Goal: Task Accomplishment & Management: Manage account settings

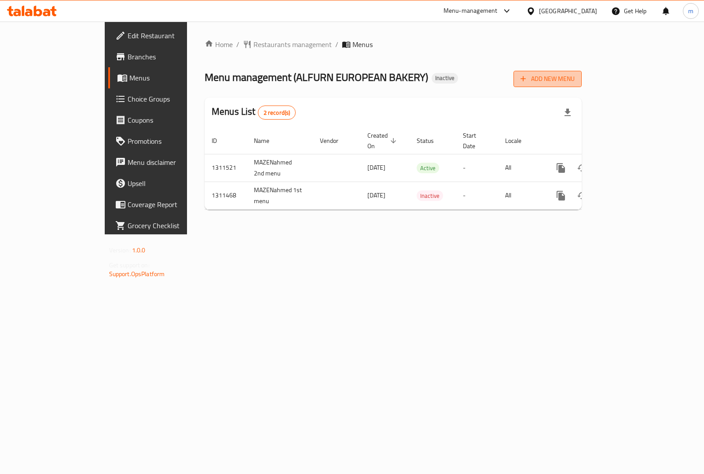
click at [575, 80] on span "Add New Menu" at bounding box center [547, 78] width 54 height 11
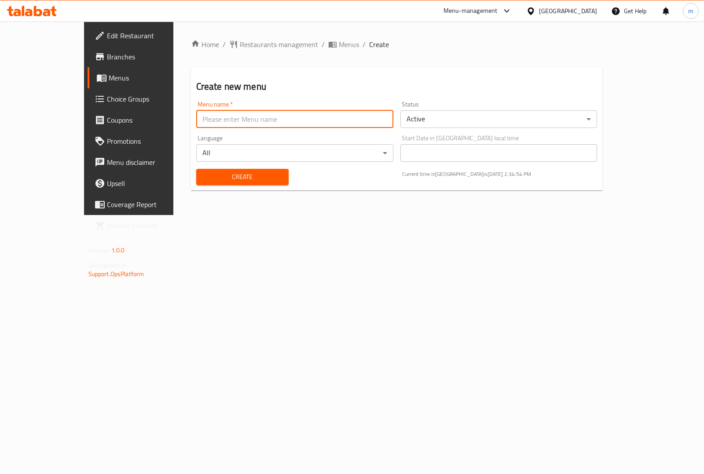
click at [317, 122] on input "text" at bounding box center [294, 119] width 197 height 18
click at [246, 122] on input "MAZENahmed" at bounding box center [294, 119] width 197 height 18
type input "MAZENahmed 3rd menu"
click at [250, 178] on span "Create" at bounding box center [242, 177] width 78 height 11
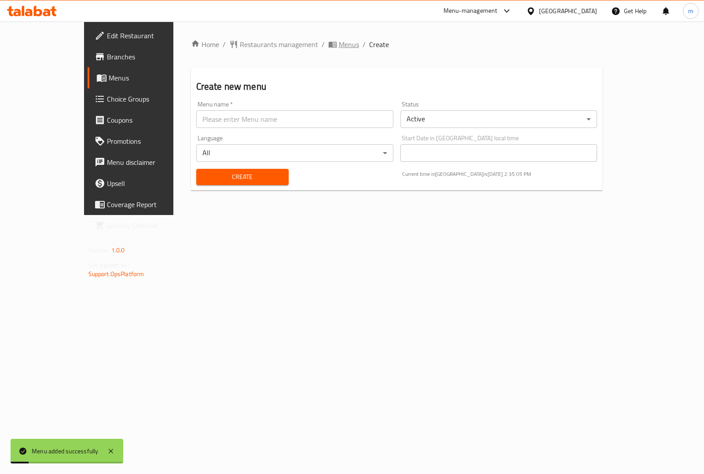
click at [339, 44] on span "Menus" at bounding box center [349, 44] width 20 height 11
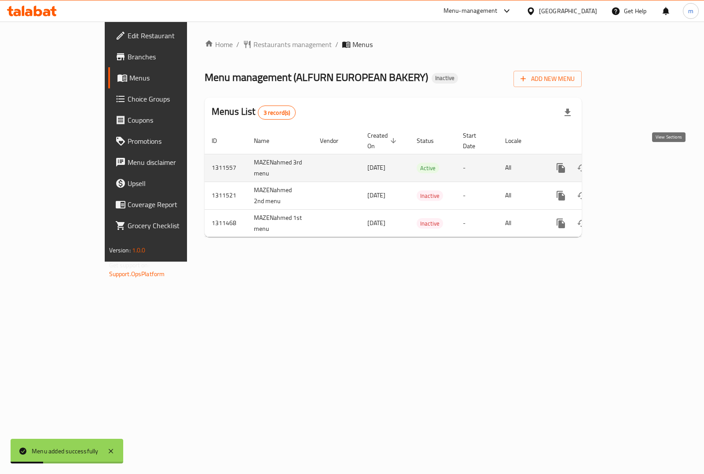
click at [635, 165] on link "enhanced table" at bounding box center [624, 168] width 21 height 21
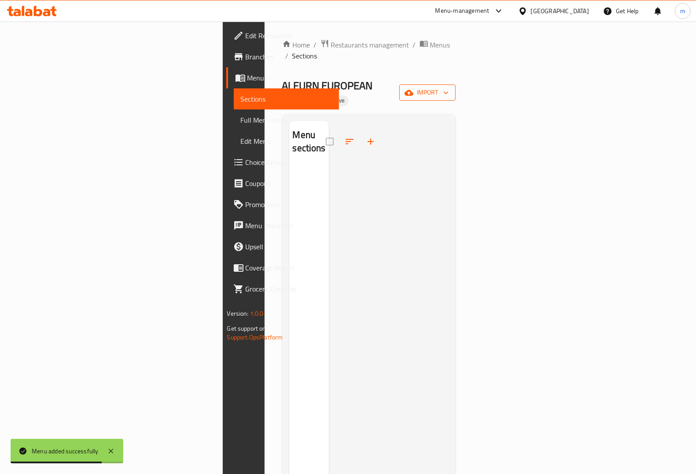
click at [413, 90] on icon "button" at bounding box center [408, 93] width 9 height 6
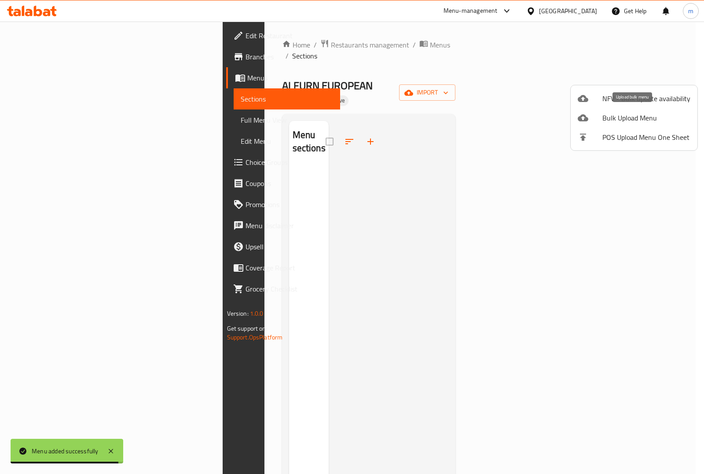
click at [634, 118] on span "Bulk Upload Menu" at bounding box center [646, 118] width 88 height 11
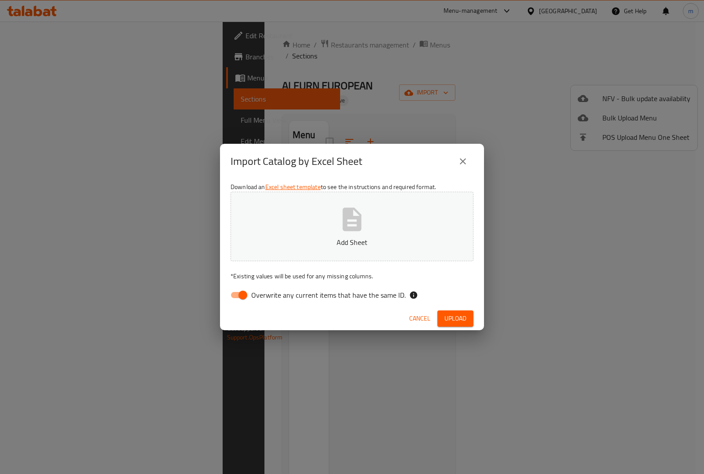
click at [257, 292] on span "Overwrite any current items that have the same ID." at bounding box center [328, 295] width 154 height 11
click at [257, 292] on input "Overwrite any current items that have the same ID." at bounding box center [243, 295] width 50 height 17
checkbox input "false"
click at [458, 313] on span "Upload" at bounding box center [455, 318] width 22 height 11
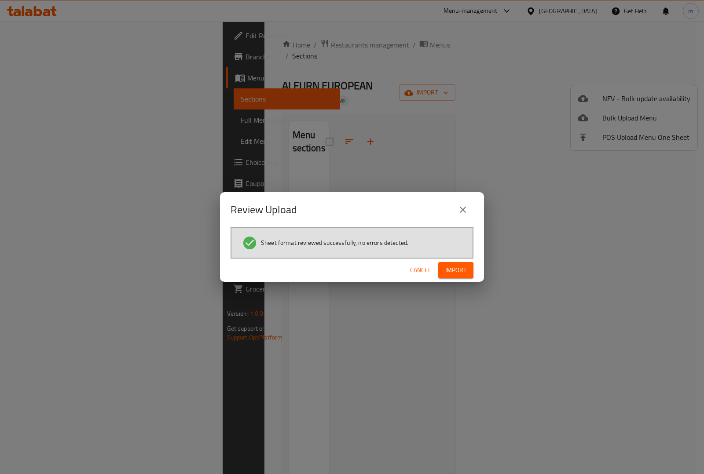
click at [449, 278] on button "Import" at bounding box center [455, 270] width 35 height 16
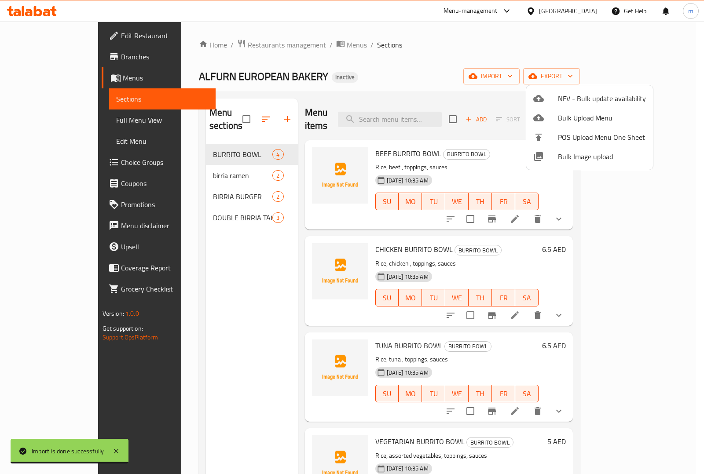
click at [36, 117] on div at bounding box center [352, 237] width 704 height 474
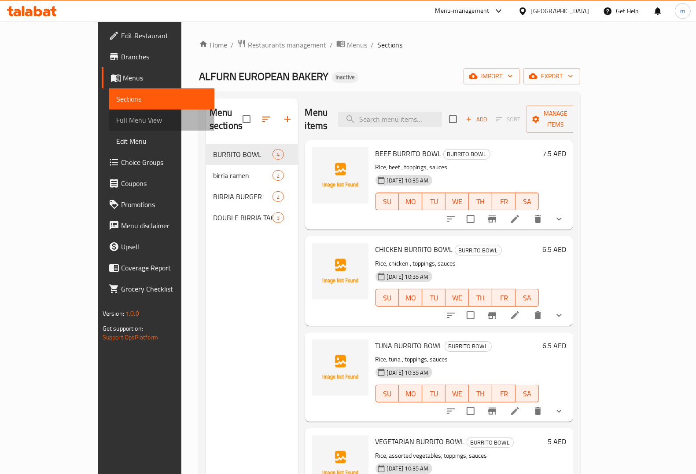
click at [116, 117] on span "Full Menu View" at bounding box center [161, 120] width 91 height 11
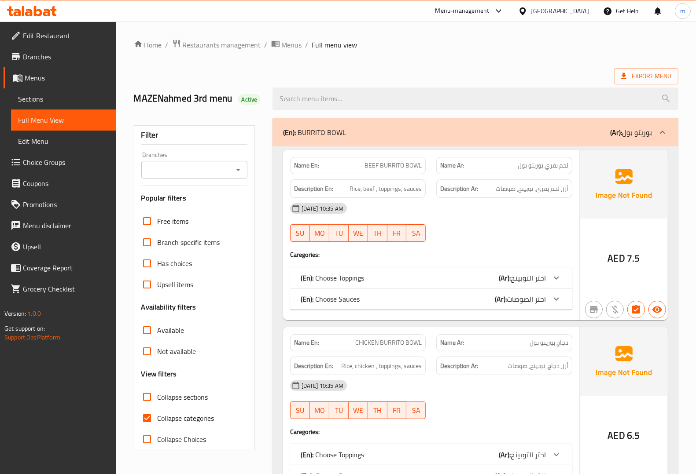
click at [167, 420] on span "Collapse categories" at bounding box center [186, 418] width 57 height 11
click at [158, 420] on input "Collapse categories" at bounding box center [146, 418] width 21 height 21
checkbox input "false"
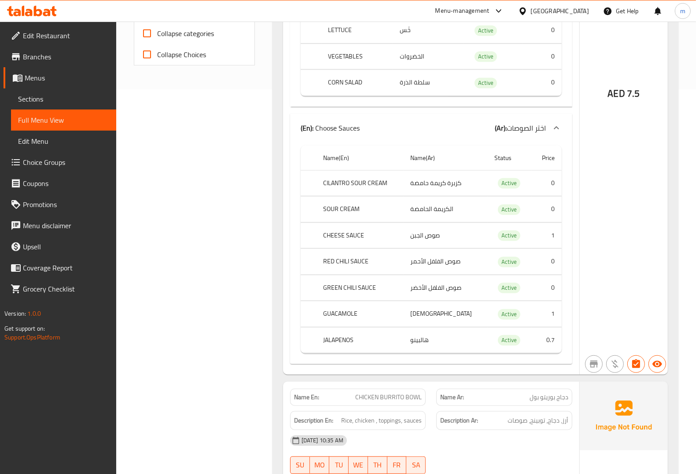
scroll to position [220, 0]
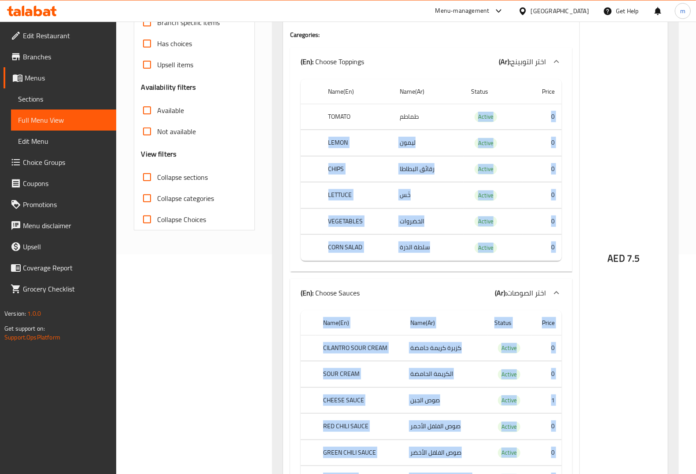
drag, startPoint x: 616, startPoint y: 103, endPoint x: 393, endPoint y: 124, distance: 224.1
click at [393, 124] on div "Name En: BEEF BURRITO BOWL Name Ar: لحم بقري بوريتو بول Description En: Rice, b…" at bounding box center [475, 235] width 385 height 610
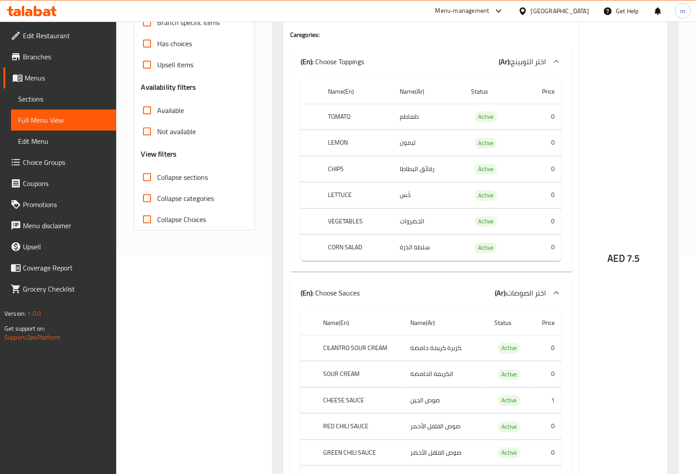
click at [639, 142] on div "AED 7.5" at bounding box center [623, 235] width 88 height 610
drag, startPoint x: 557, startPoint y: 115, endPoint x: 565, endPoint y: 126, distance: 14.2
click at [565, 126] on div "Name(En) Name(Ar) Status Price TOMATO طماطم Active 0 LEMON ليمون Active 0 CHIPS…" at bounding box center [431, 174] width 282 height 196
click at [574, 121] on div "Name En: BEEF BURRITO BOWL Name Ar: لحم بقري بوريتو بول Description En: Rice, b…" at bounding box center [431, 235] width 296 height 610
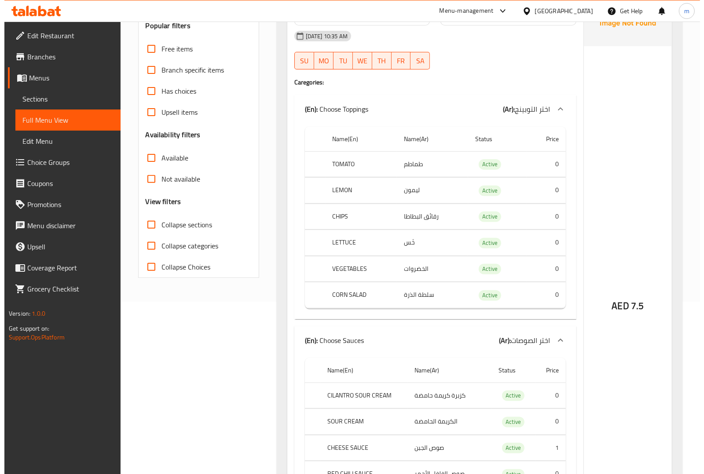
scroll to position [0, 0]
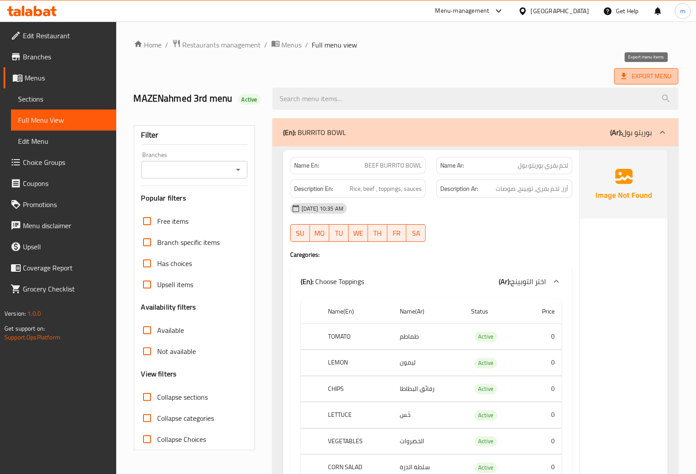
click at [643, 77] on span "Export Menu" at bounding box center [646, 76] width 50 height 11
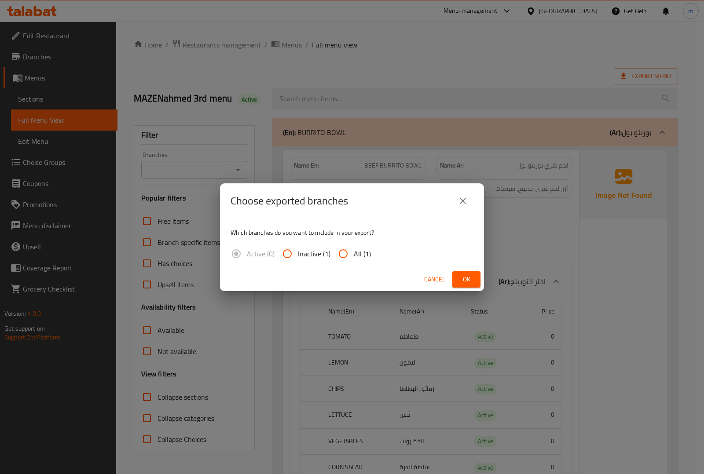
click at [356, 252] on span "All (1)" at bounding box center [362, 254] width 17 height 11
click at [354, 252] on input "All (1)" at bounding box center [343, 253] width 21 height 21
radio input "true"
click at [471, 280] on span "Ok" at bounding box center [466, 279] width 14 height 11
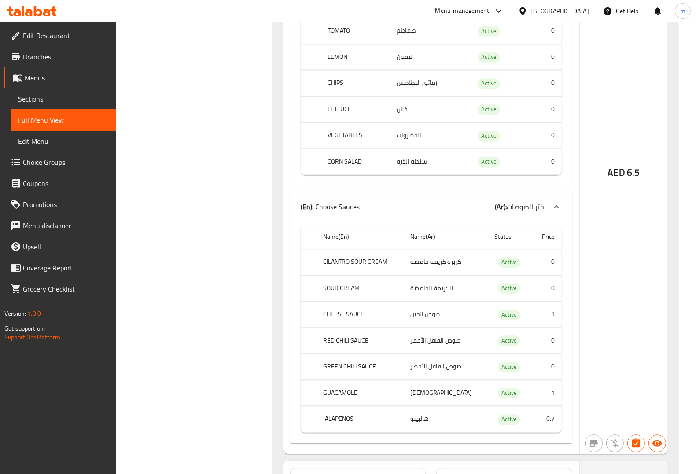
scroll to position [1265, 0]
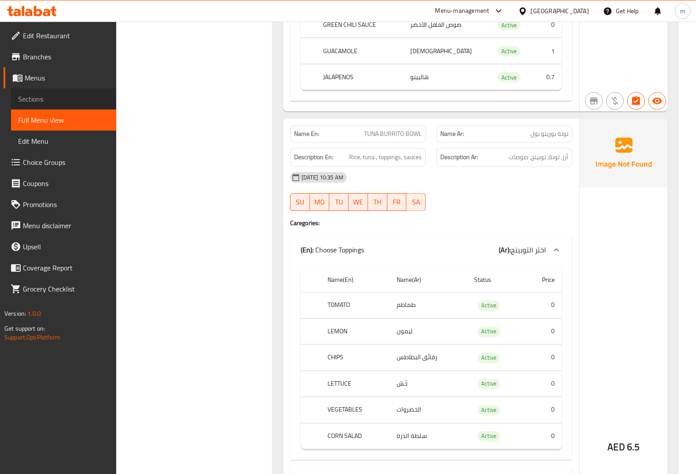
click at [73, 101] on span "Sections" at bounding box center [63, 99] width 91 height 11
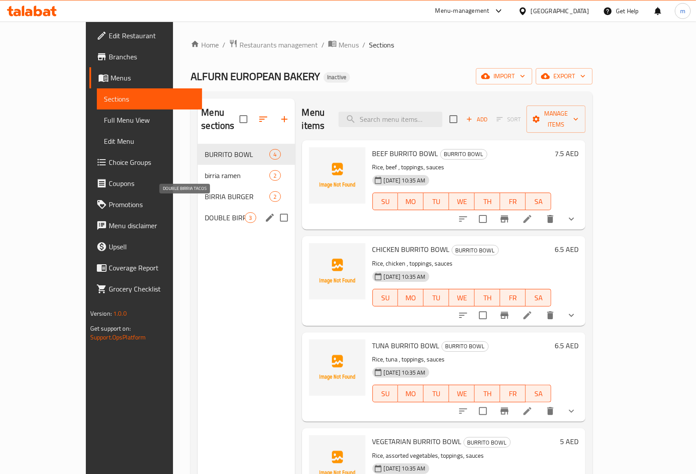
click at [205, 213] on span "DOUBLE BIRRIA TACOS" at bounding box center [225, 218] width 40 height 11
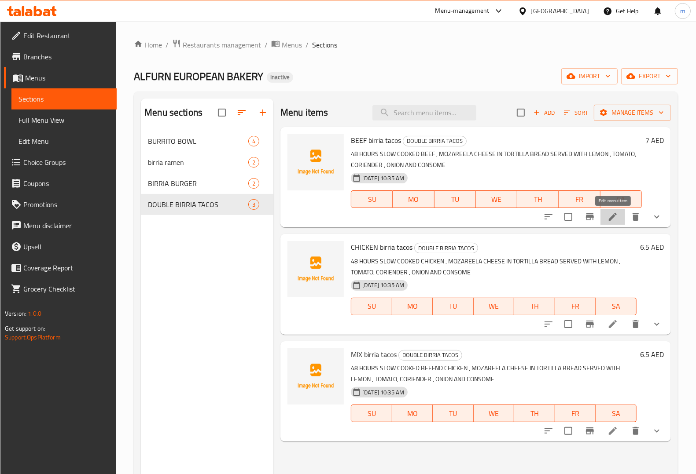
click at [616, 221] on icon at bounding box center [612, 217] width 11 height 11
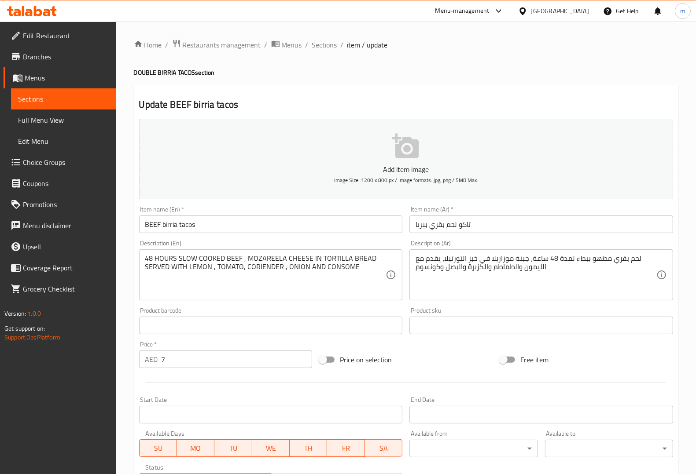
scroll to position [177, 0]
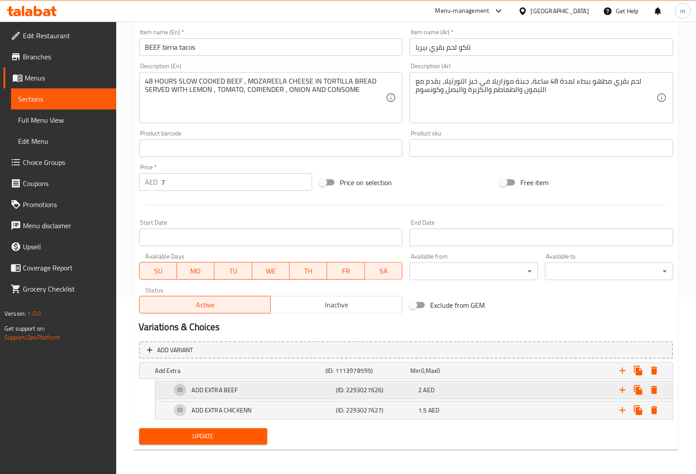
click at [458, 386] on div "2 AED" at bounding box center [457, 390] width 79 height 9
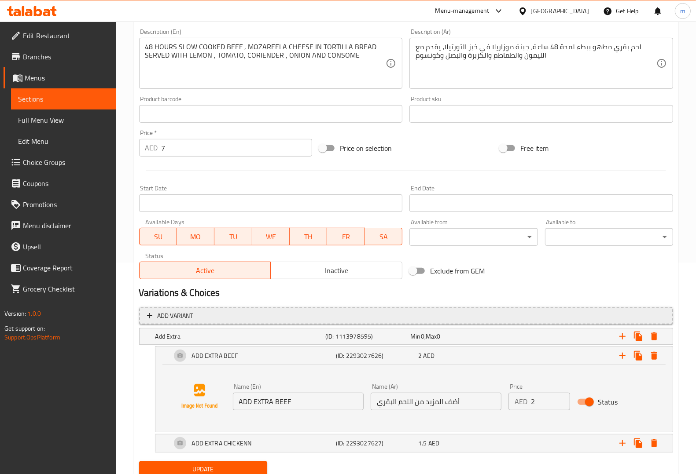
scroll to position [245, 0]
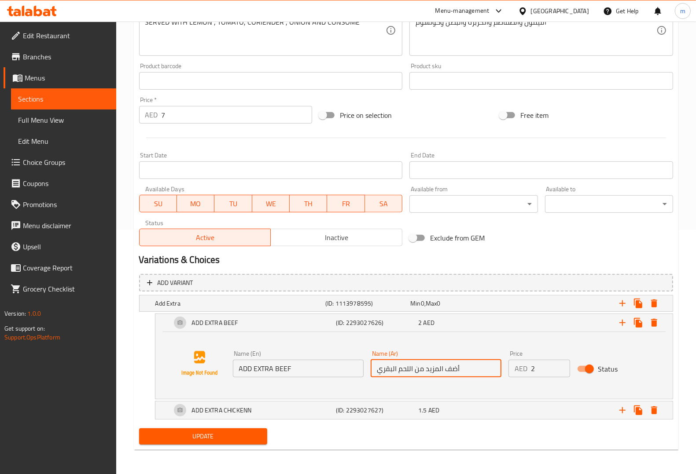
click at [454, 367] on input "أضف المزيد من اللحم البقري" at bounding box center [435, 369] width 131 height 18
click at [431, 370] on input "أضف المزيد من اللحم البقري" at bounding box center [435, 369] width 131 height 18
drag, startPoint x: 425, startPoint y: 370, endPoint x: 442, endPoint y: 370, distance: 17.2
click at [442, 370] on input "أضف المزيد من اللحم البقري" at bounding box center [435, 369] width 131 height 18
type input "أضف أكسترا من اللحم البقري"
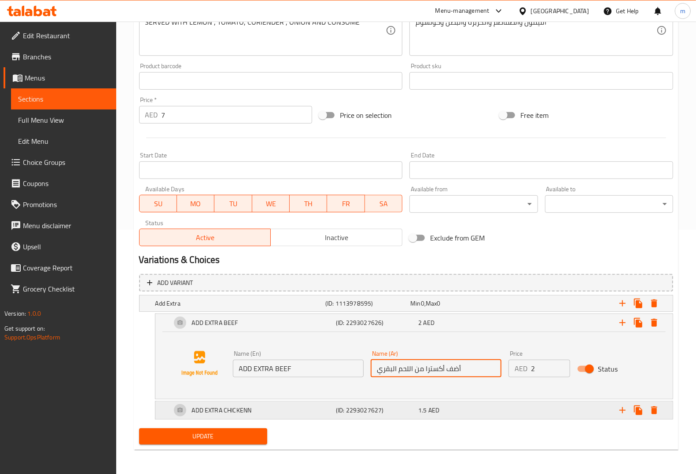
click at [443, 417] on div "ADD EXTRA CHICKENN (ID: 2293027627) 1.5 AED" at bounding box center [416, 410] width 494 height 21
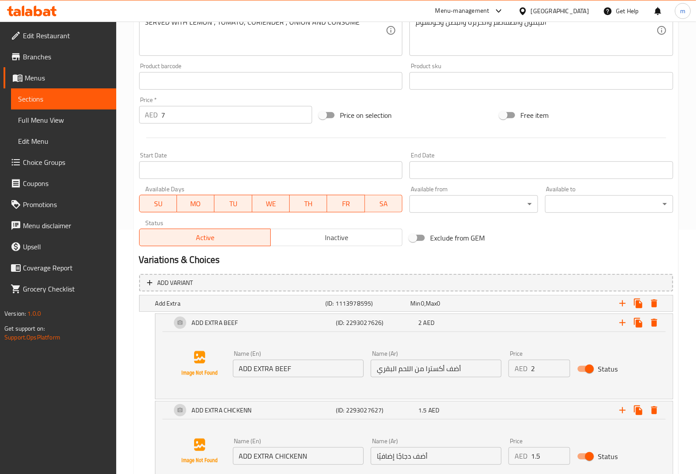
scroll to position [312, 0]
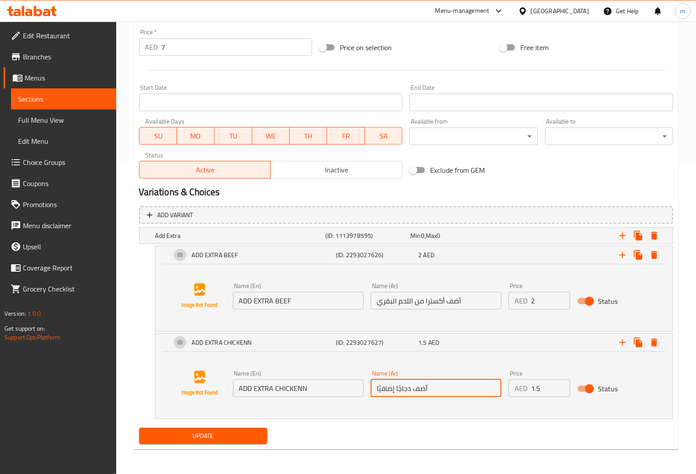
drag, startPoint x: 375, startPoint y: 388, endPoint x: 394, endPoint y: 394, distance: 20.2
click at [394, 394] on input "أضف دجاجًا إضافيًا" at bounding box center [435, 389] width 131 height 18
click at [394, 389] on input "أضف دجاجًا" at bounding box center [435, 389] width 131 height 18
drag, startPoint x: 442, startPoint y: 389, endPoint x: 449, endPoint y: 405, distance: 16.8
click at [443, 392] on input "أضف أكسترا دجاجًا" at bounding box center [435, 389] width 131 height 18
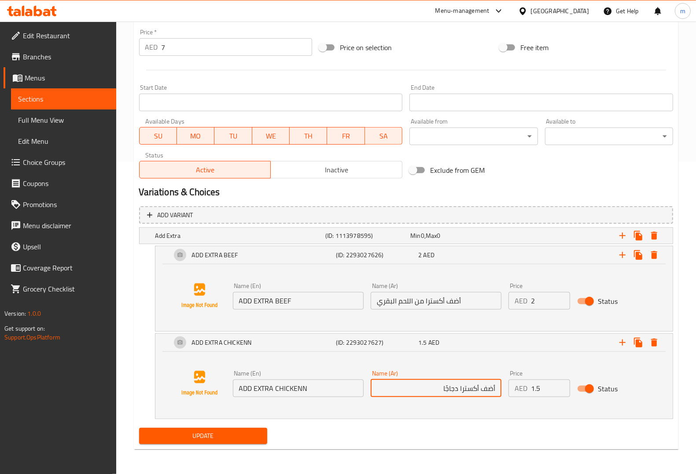
click at [444, 389] on input "أضف أكسترا دجاجًا" at bounding box center [435, 389] width 131 height 18
type input "أضف أكسترا دجاج"
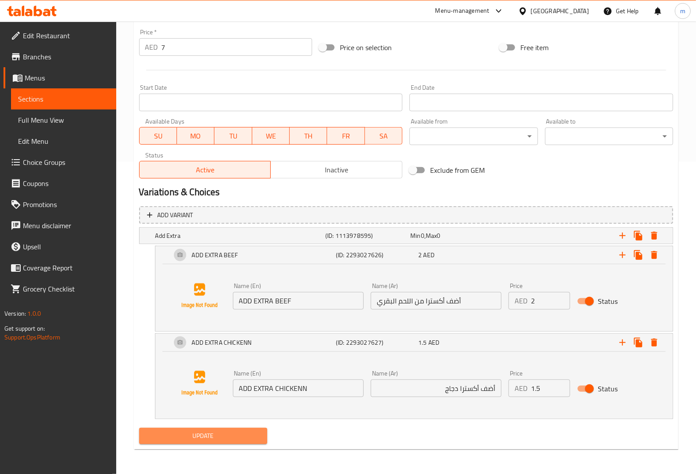
click at [246, 437] on span "Update" at bounding box center [203, 436] width 114 height 11
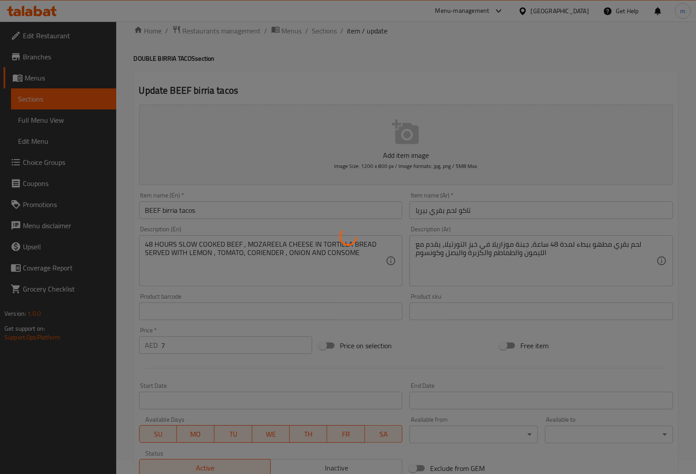
scroll to position [0, 0]
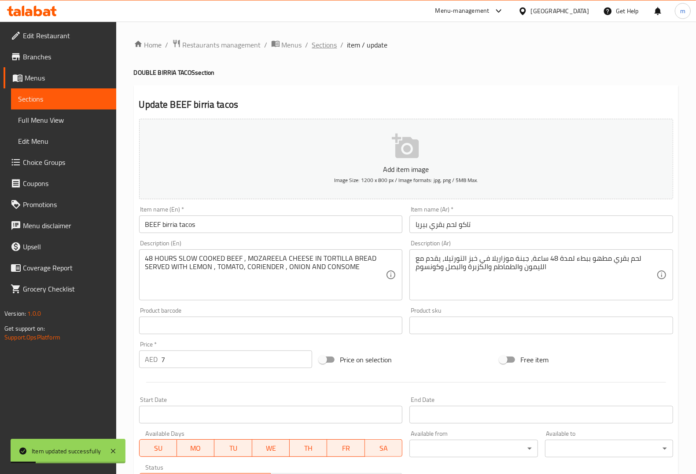
click at [329, 42] on span "Sections" at bounding box center [324, 45] width 25 height 11
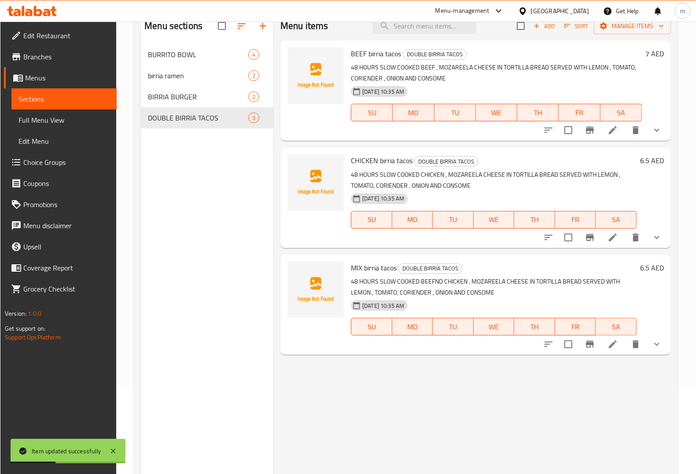
scroll to position [14, 0]
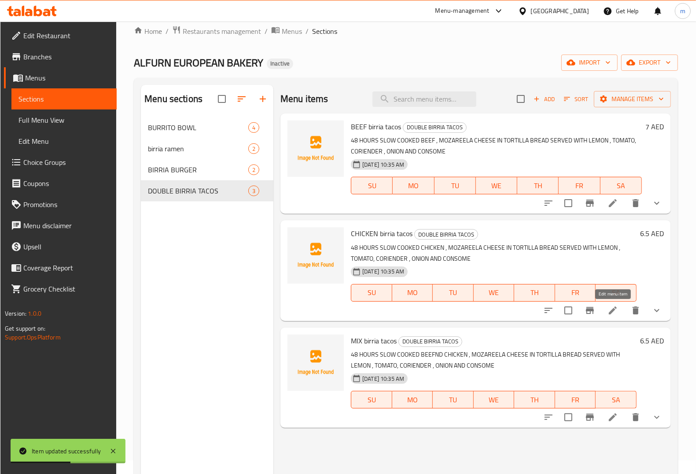
click at [608, 314] on icon at bounding box center [612, 310] width 11 height 11
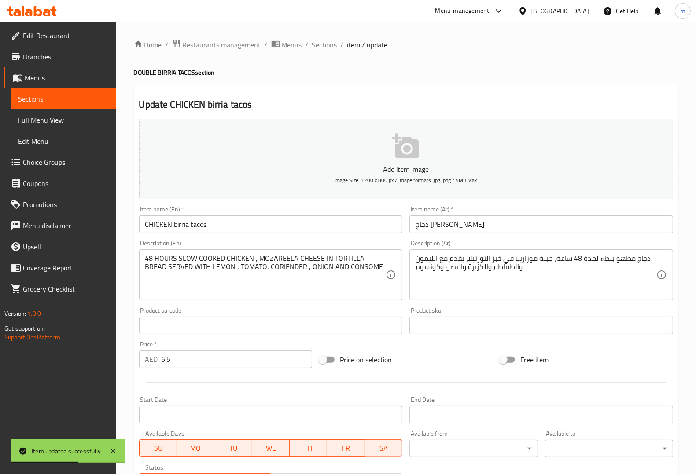
scroll to position [177, 0]
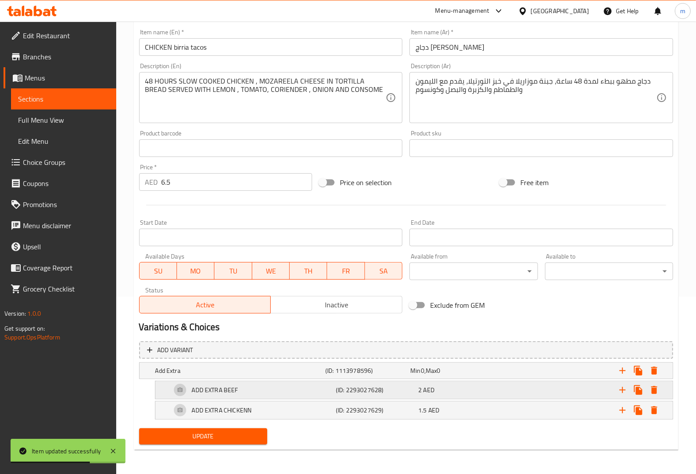
click at [306, 392] on div "ADD EXTRA BEEF" at bounding box center [251, 390] width 165 height 21
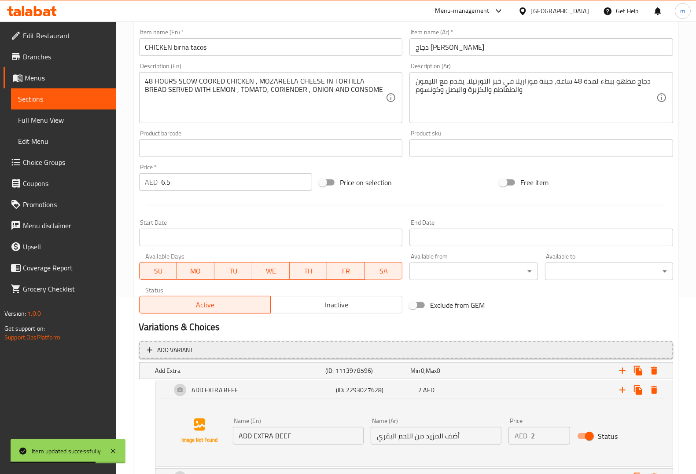
scroll to position [245, 0]
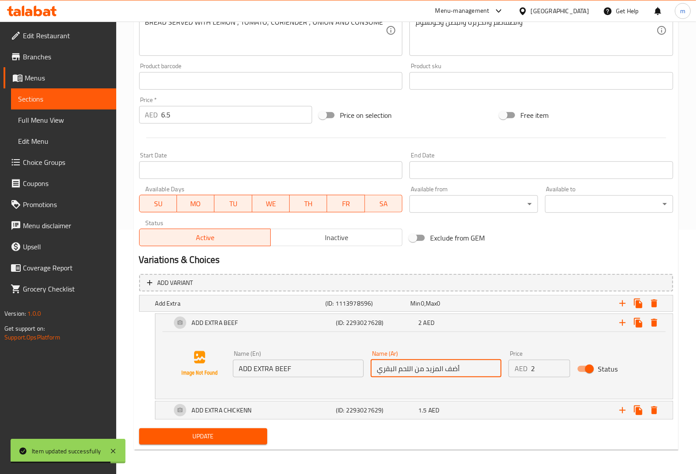
drag, startPoint x: 423, startPoint y: 368, endPoint x: 432, endPoint y: 372, distance: 9.9
click at [432, 372] on input "أضف المزيد من اللحم البقري" at bounding box center [435, 369] width 131 height 18
click at [425, 369] on input "أضف المزيد من اللحم البقري" at bounding box center [435, 369] width 131 height 18
drag, startPoint x: 425, startPoint y: 369, endPoint x: 442, endPoint y: 373, distance: 17.2
click at [442, 373] on input "أضف المزيد من اللحم البقري" at bounding box center [435, 369] width 131 height 18
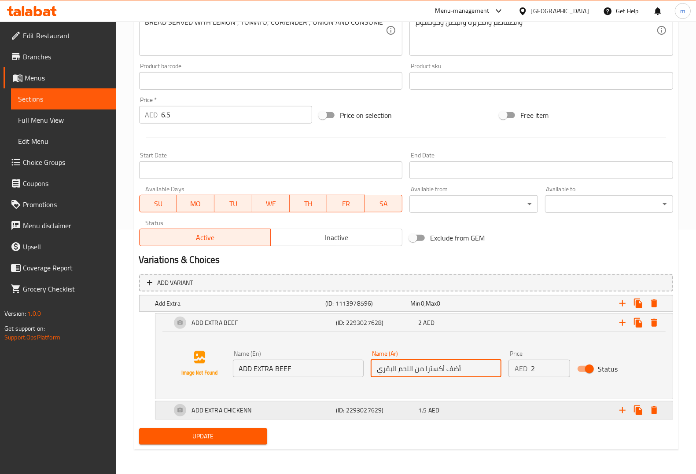
type input "أضف أكسترا من اللحم البقري"
click at [388, 411] on h5 "(ID: 2293027629)" at bounding box center [375, 410] width 79 height 9
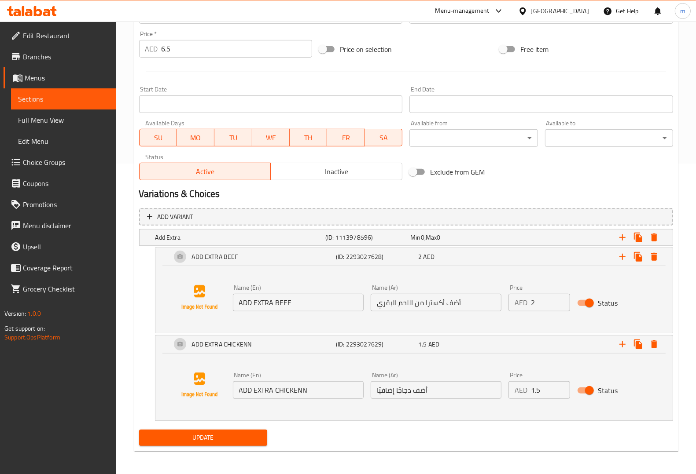
scroll to position [312, 0]
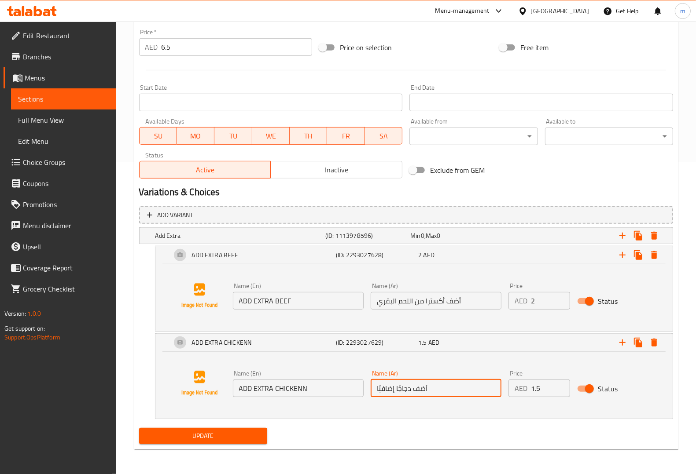
drag, startPoint x: 377, startPoint y: 387, endPoint x: 394, endPoint y: 394, distance: 19.0
click at [394, 394] on input "أضف دجاجًا إضافيًا" at bounding box center [435, 389] width 131 height 18
click at [433, 385] on input "أضف دجاجًا" at bounding box center [435, 389] width 131 height 18
click at [480, 390] on input "أضف دجاج" at bounding box center [435, 389] width 131 height 18
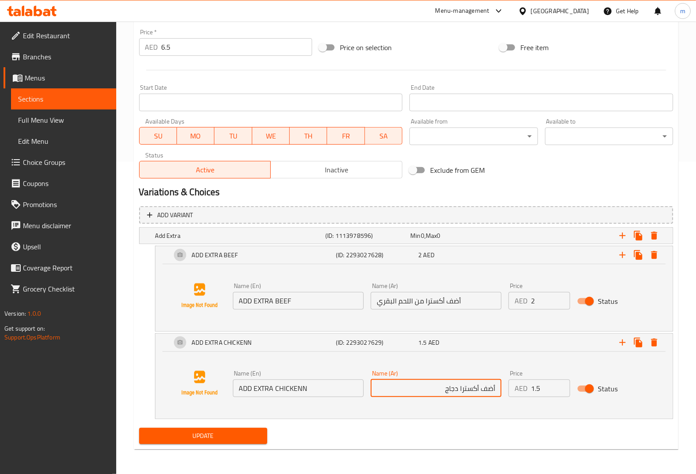
type input "أضف أكسترا دجاج"
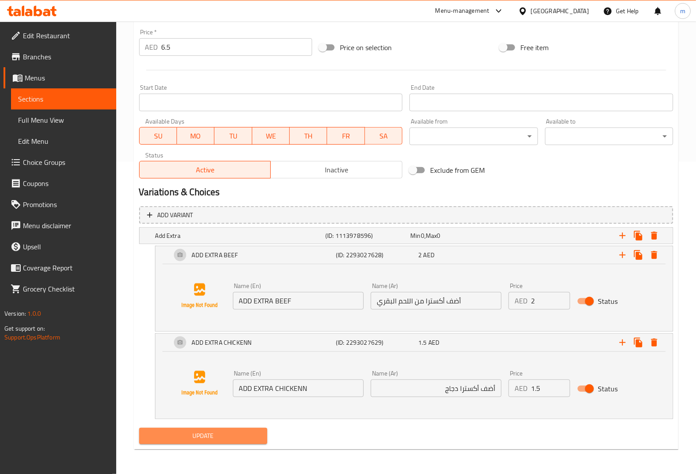
click at [213, 443] on button "Update" at bounding box center [203, 436] width 128 height 16
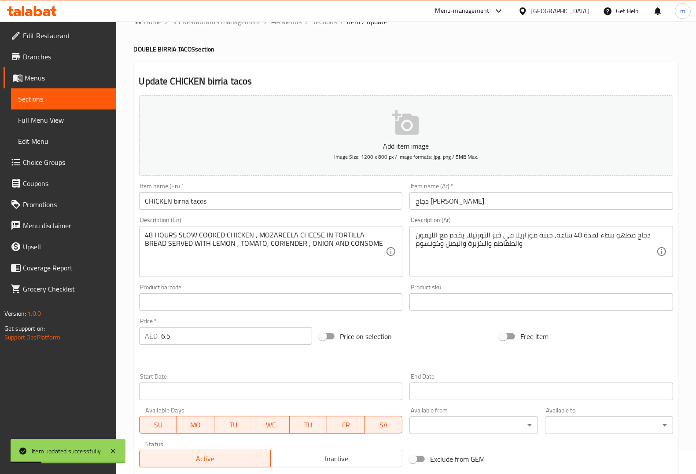
scroll to position [0, 0]
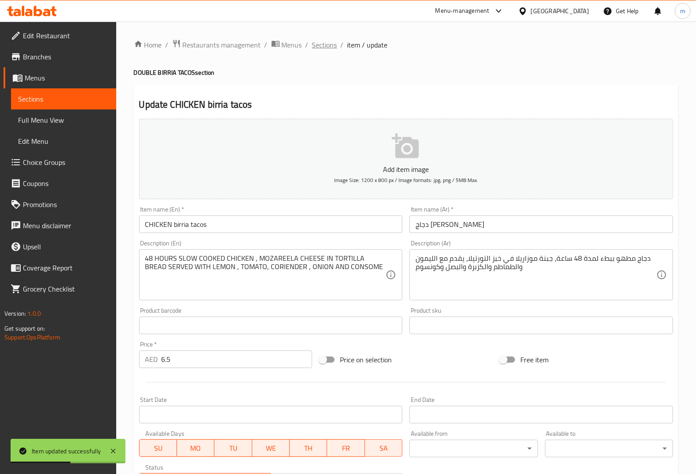
click at [324, 47] on span "Sections" at bounding box center [324, 45] width 25 height 11
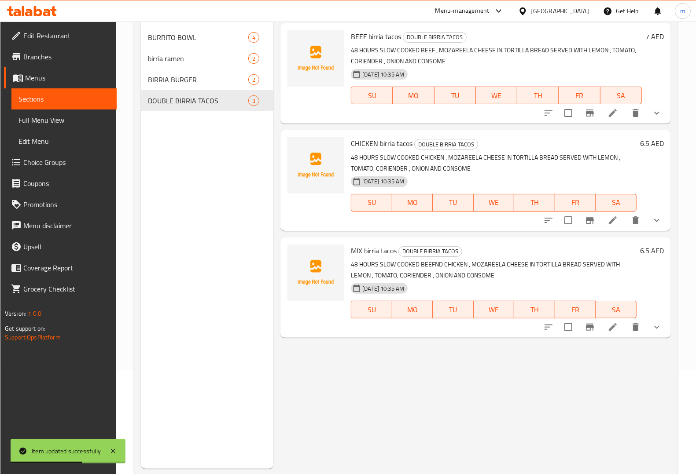
scroll to position [124, 0]
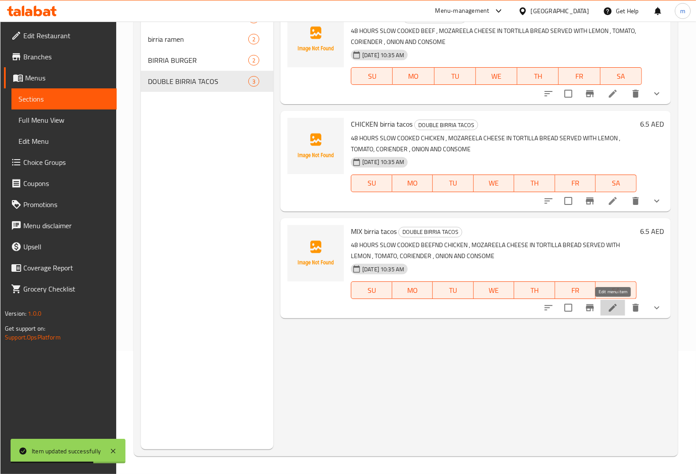
click at [612, 307] on icon at bounding box center [612, 308] width 11 height 11
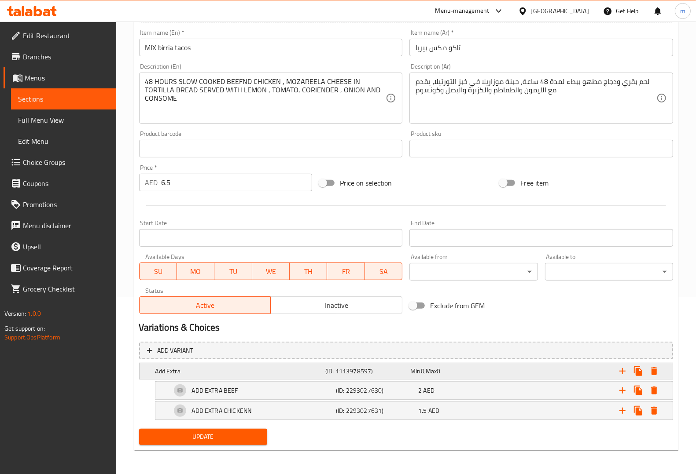
scroll to position [177, 0]
click at [306, 388] on div "ADD EXTRA BEEF" at bounding box center [251, 390] width 165 height 21
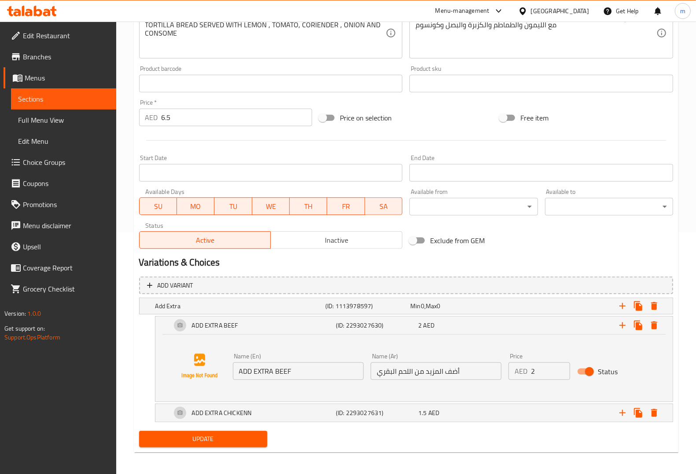
scroll to position [245, 0]
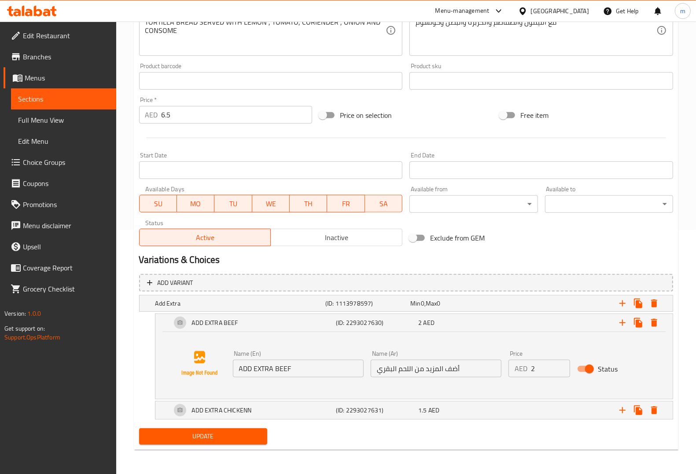
click at [467, 370] on input "أضف المزيد من اللحم البقري" at bounding box center [435, 369] width 131 height 18
click at [469, 370] on input "أضف المزيد من اللحم البقري" at bounding box center [435, 369] width 131 height 18
drag, startPoint x: 461, startPoint y: 370, endPoint x: 473, endPoint y: 377, distance: 13.6
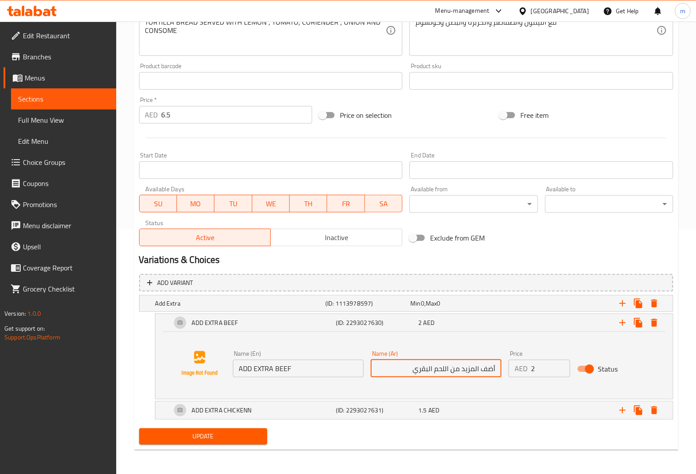
click at [473, 377] on div "Name (Ar) أضف المزيد من اللحم البقري Name (Ar)" at bounding box center [436, 364] width 138 height 34
drag, startPoint x: 452, startPoint y: 370, endPoint x: 476, endPoint y: 373, distance: 24.3
click at [476, 373] on input "أضف المزيد من اللحم البقري" at bounding box center [435, 369] width 131 height 18
type input "أضف أكسترا اللحم البقري"
click at [434, 409] on span "AED" at bounding box center [433, 410] width 11 height 11
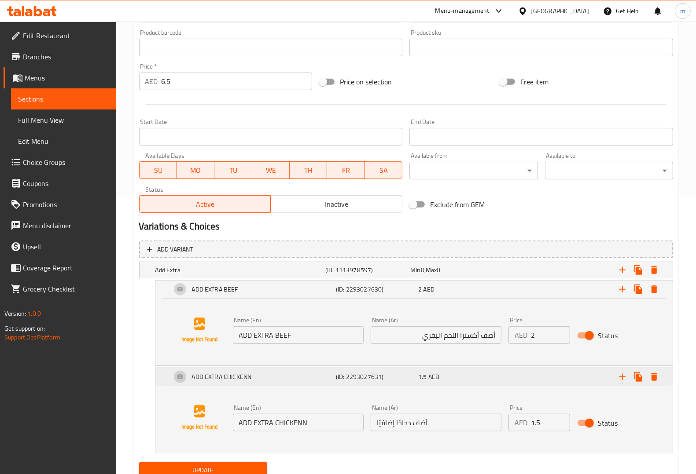
scroll to position [312, 0]
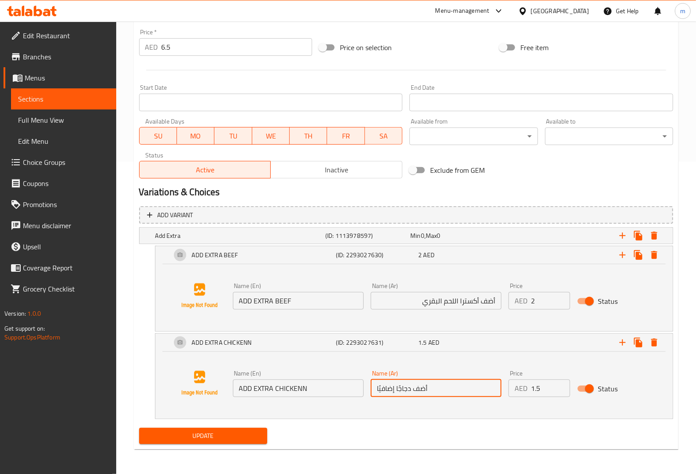
drag, startPoint x: 383, startPoint y: 388, endPoint x: 399, endPoint y: 396, distance: 17.7
click at [399, 396] on input "أضف دجاجًا إضافيًا" at bounding box center [435, 389] width 131 height 18
drag, startPoint x: 481, startPoint y: 390, endPoint x: 492, endPoint y: 423, distance: 34.8
click at [481, 390] on input "أضف دجاج" at bounding box center [435, 389] width 131 height 18
type input "أضف أكسترا دجاج"
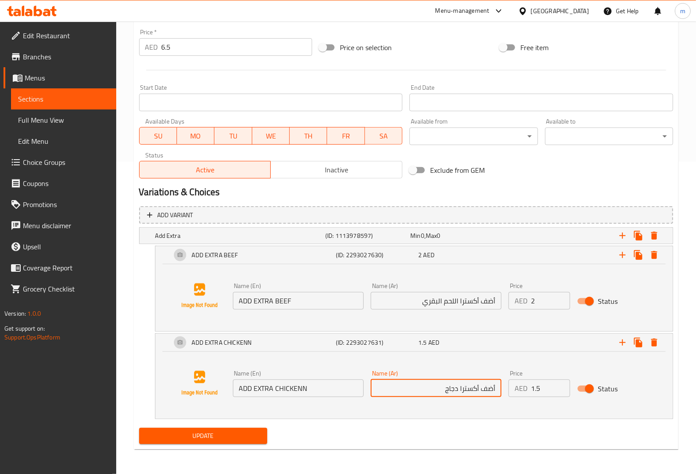
click at [239, 436] on span "Update" at bounding box center [203, 436] width 114 height 11
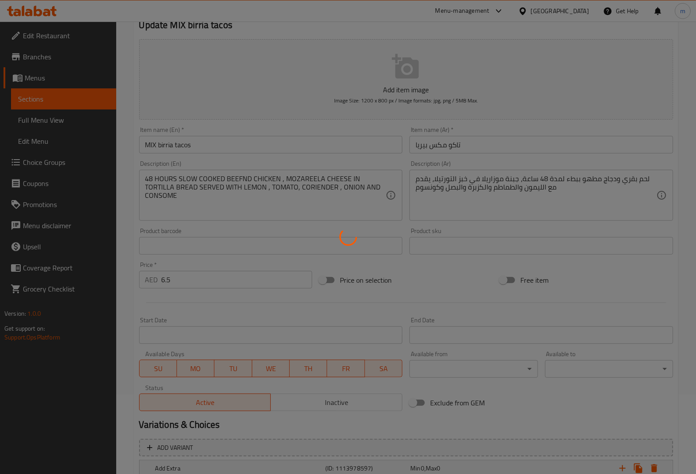
scroll to position [0, 0]
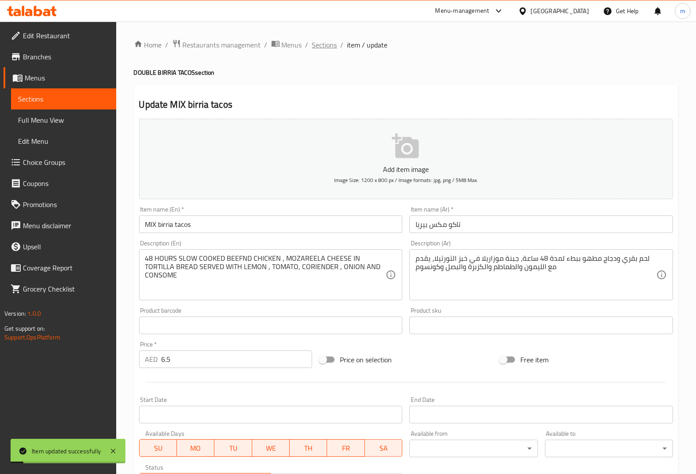
click at [319, 46] on span "Sections" at bounding box center [324, 45] width 25 height 11
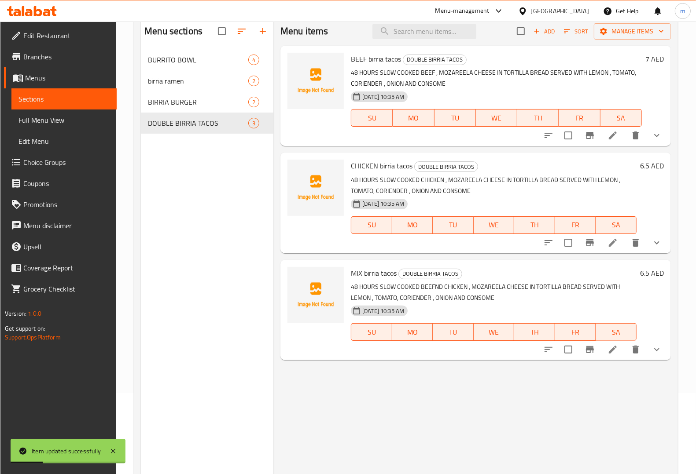
scroll to position [69, 0]
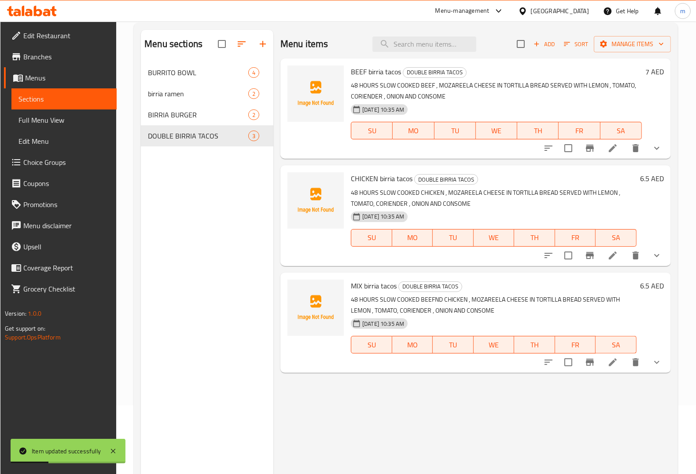
click at [613, 364] on icon at bounding box center [612, 362] width 11 height 11
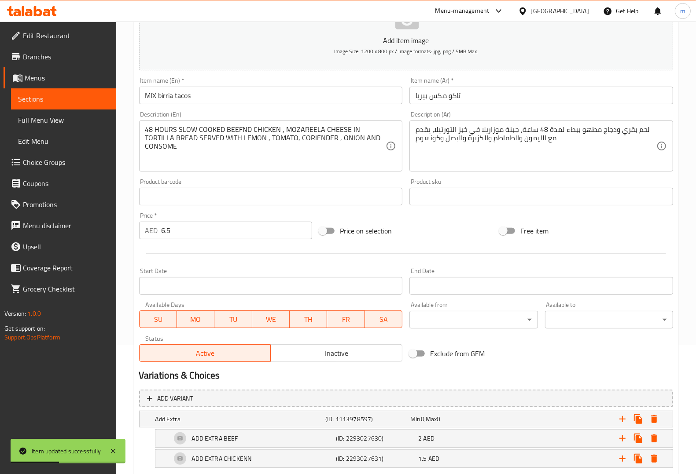
scroll to position [177, 0]
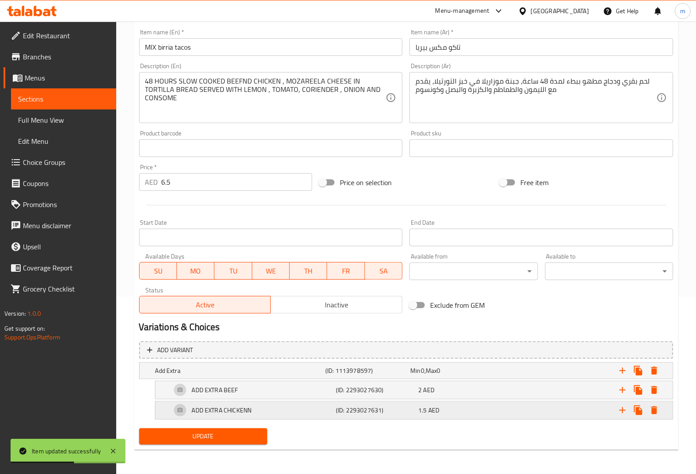
click at [392, 407] on h5 "(ID: 2293027631)" at bounding box center [375, 410] width 79 height 9
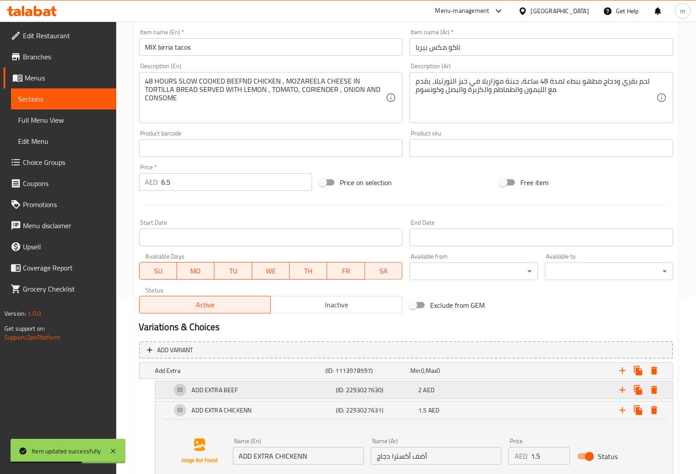
click at [427, 398] on div "ADD EXTRA BEEF (ID: 2293027630) 2 AED" at bounding box center [416, 390] width 494 height 21
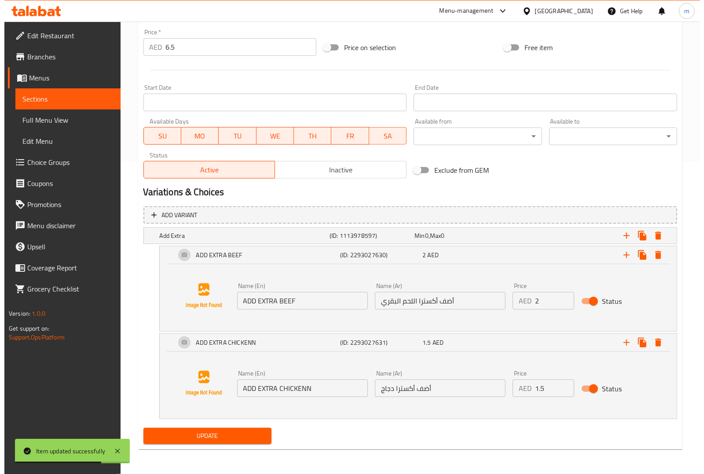
scroll to position [0, 0]
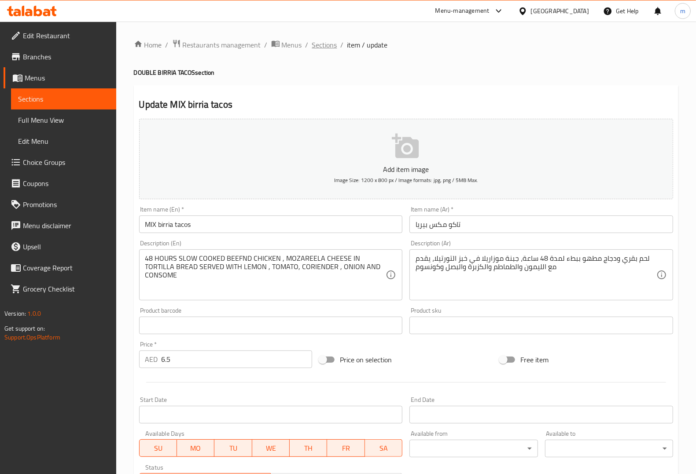
click at [321, 40] on span "Sections" at bounding box center [324, 45] width 25 height 11
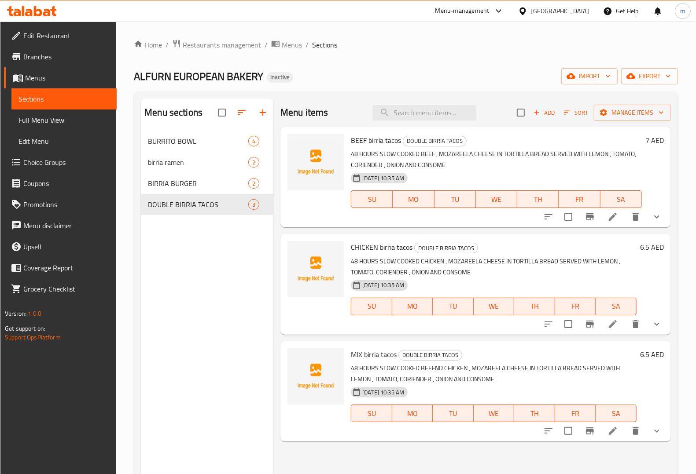
click at [84, 124] on span "Full Menu View" at bounding box center [63, 120] width 91 height 11
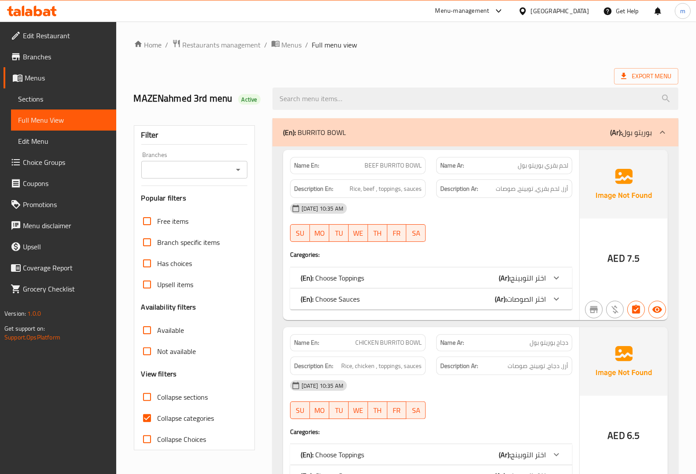
click at [161, 422] on span "Collapse categories" at bounding box center [186, 418] width 57 height 11
click at [158, 422] on input "Collapse categories" at bounding box center [146, 418] width 21 height 21
checkbox input "false"
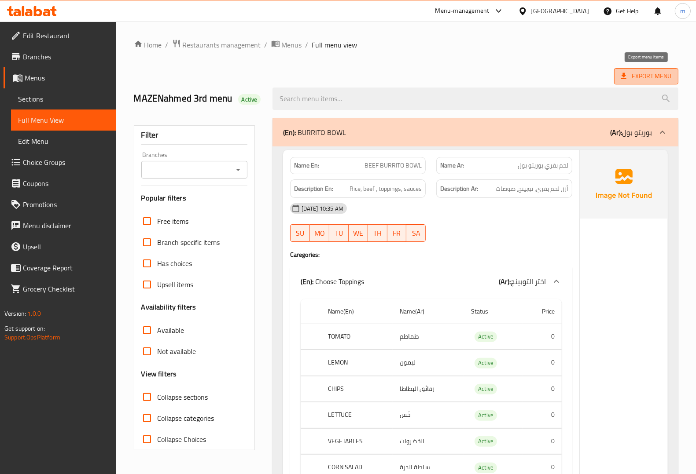
click at [649, 81] on span "Export Menu" at bounding box center [646, 76] width 50 height 11
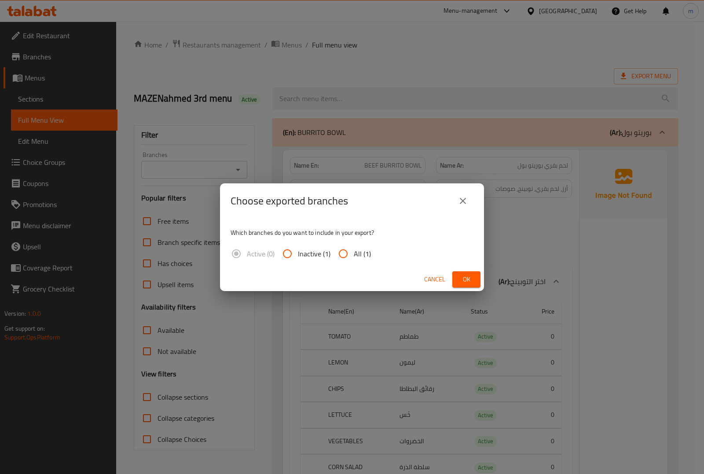
click at [350, 247] on input "All (1)" at bounding box center [343, 253] width 21 height 21
radio input "true"
click at [475, 281] on button "Ok" at bounding box center [466, 279] width 28 height 16
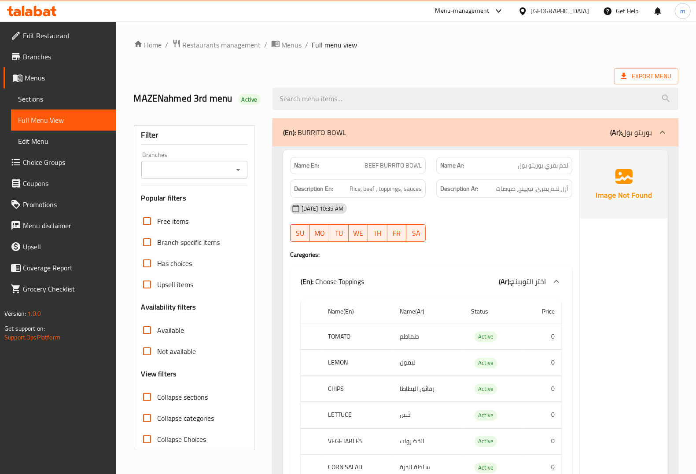
click at [37, 15] on icon at bounding box center [38, 11] width 8 height 11
